Goal: Navigation & Orientation: Find specific page/section

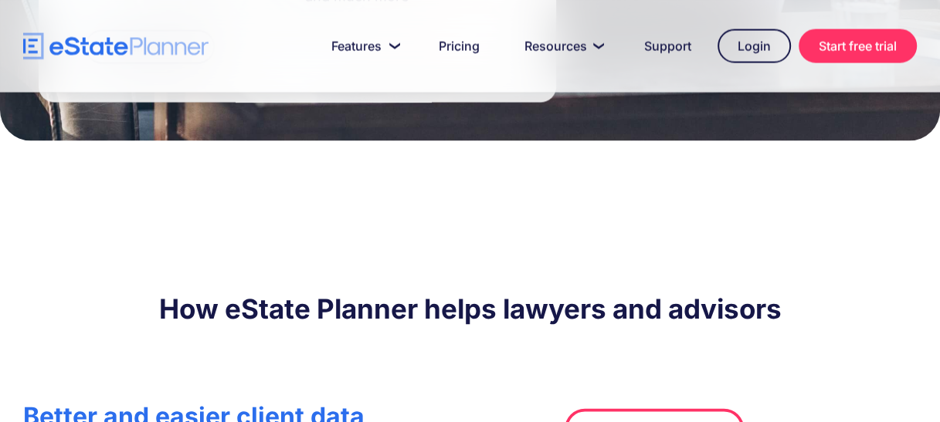
scroll to position [2316, 0]
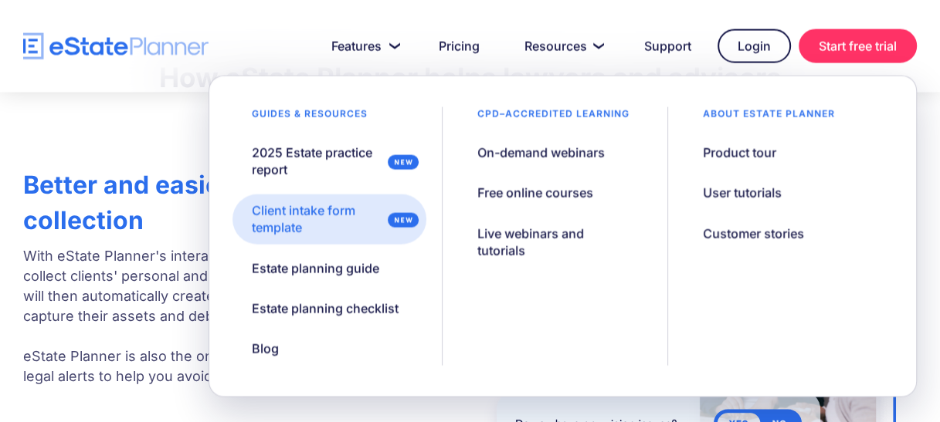
click at [313, 218] on div "Client intake form template" at bounding box center [316, 219] width 128 height 35
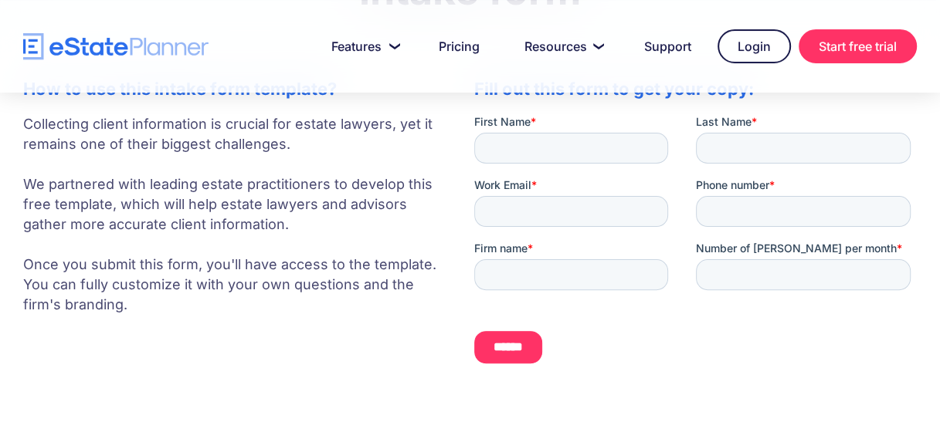
scroll to position [309, 0]
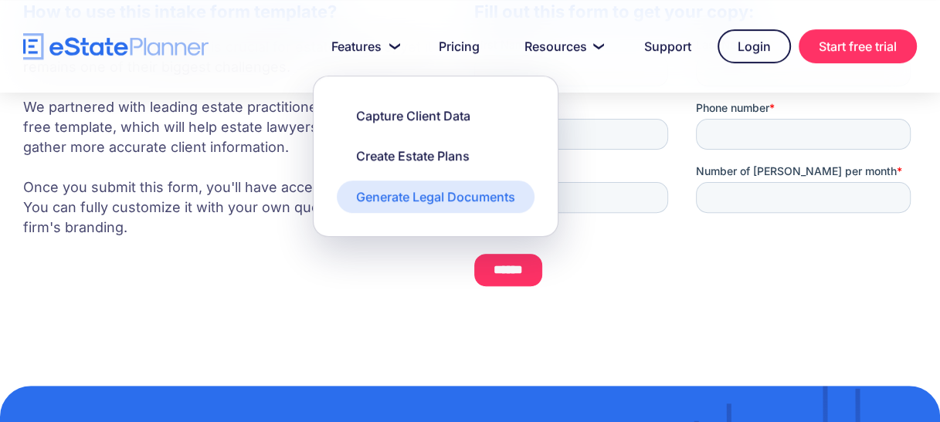
click at [397, 195] on div "Generate Legal Documents" at bounding box center [435, 196] width 159 height 17
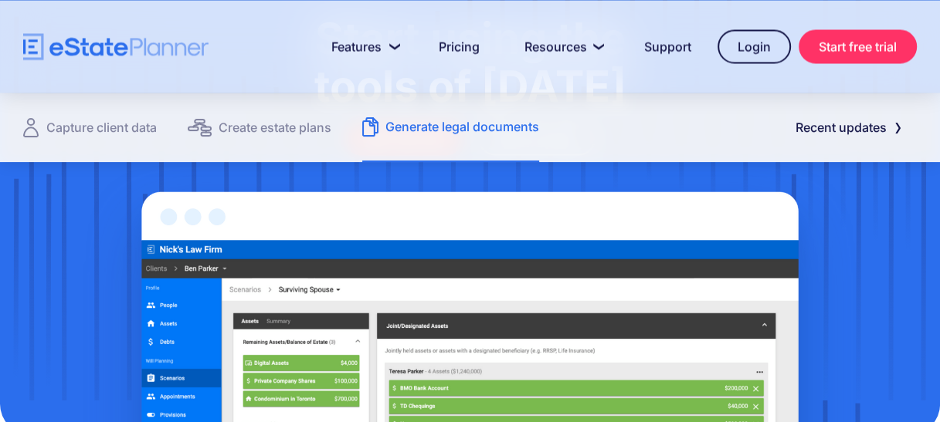
scroll to position [2239, 0]
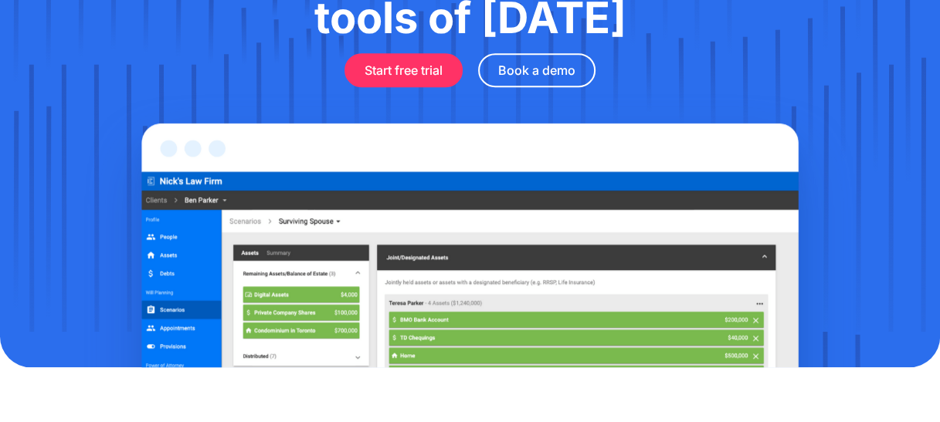
scroll to position [695, 0]
